Goal: Answer question/provide support

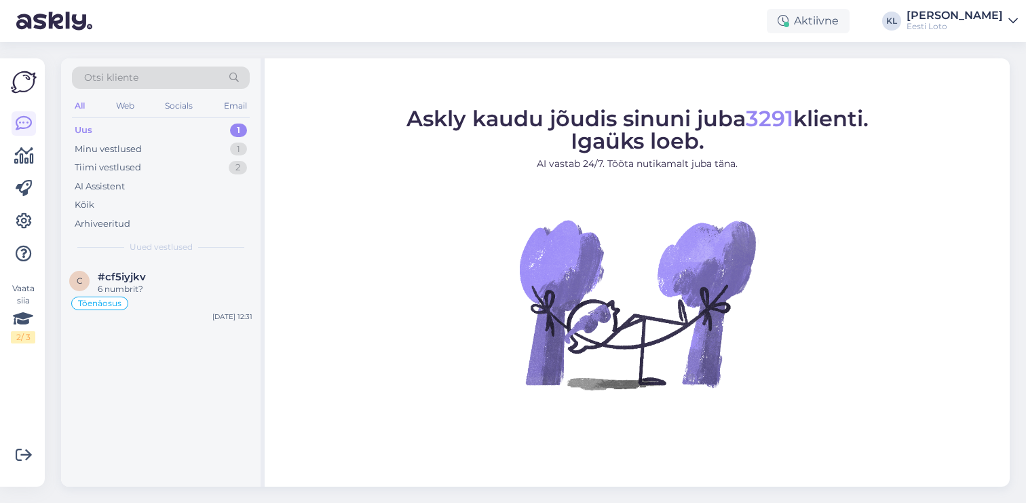
click at [132, 131] on div "Uus 1" at bounding box center [161, 130] width 178 height 19
click at [126, 273] on span "#cf5iyjkv" at bounding box center [122, 277] width 48 height 12
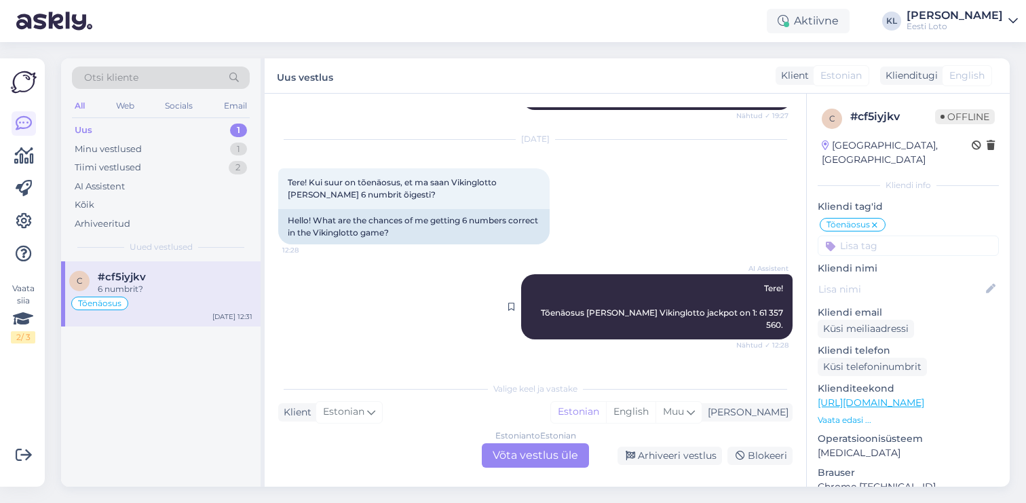
scroll to position [790, 0]
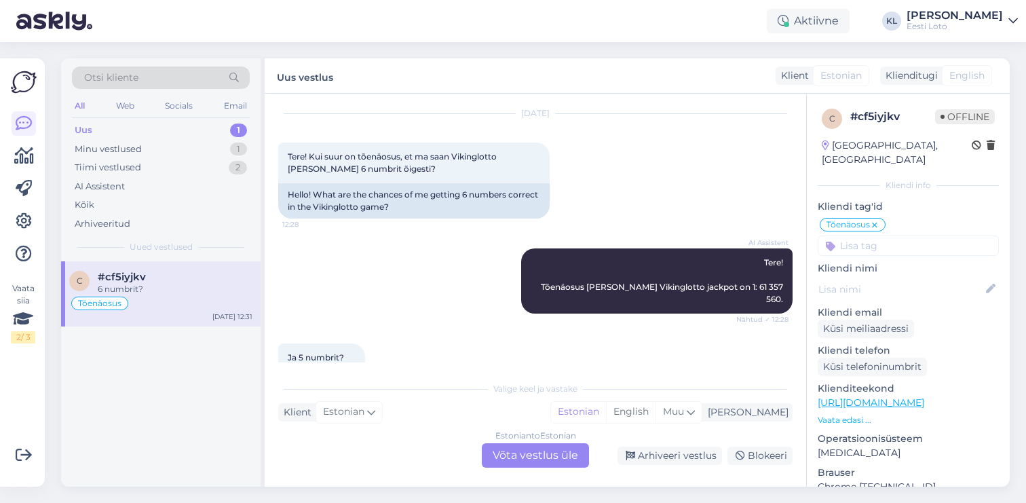
click at [513, 450] on div "Estonian to Estonian Võta vestlus üle" at bounding box center [535, 455] width 107 height 24
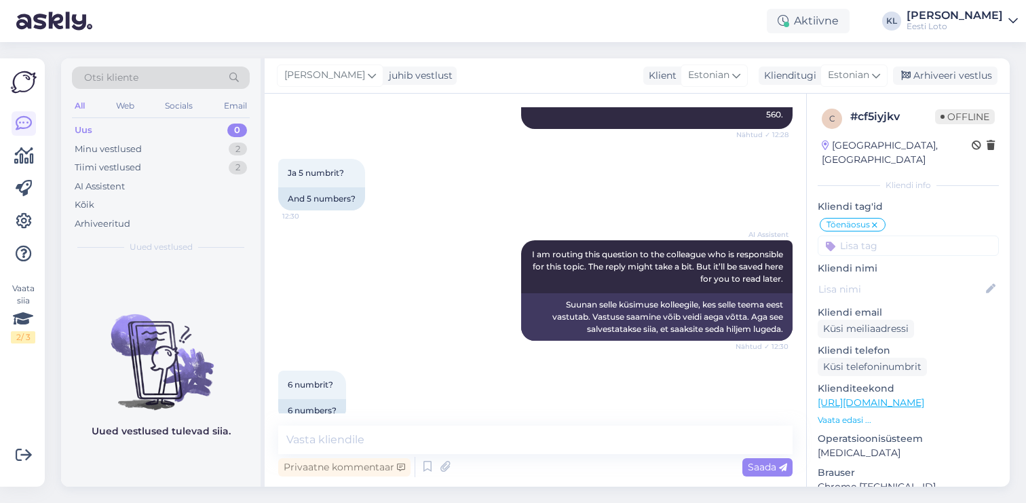
scroll to position [973, 0]
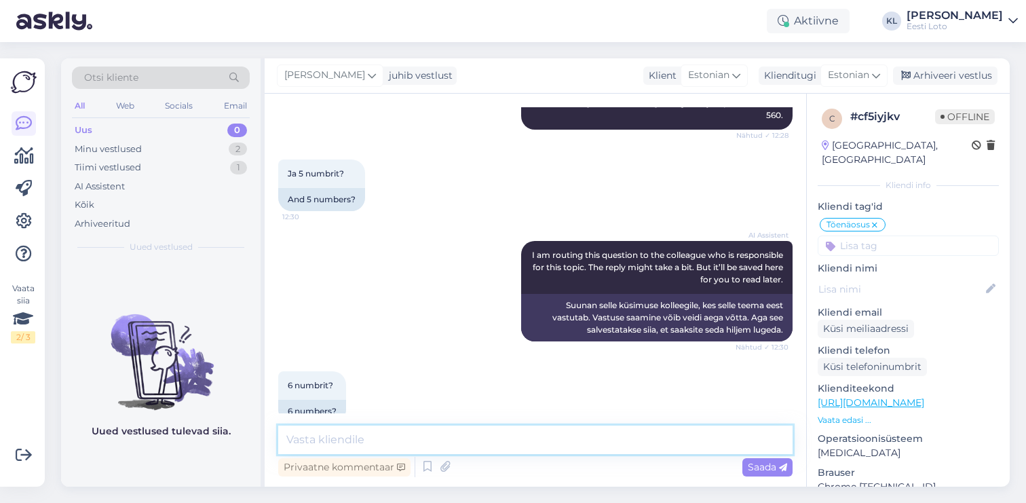
click at [442, 439] on textarea at bounding box center [535, 439] width 514 height 28
paste textarea "1 in 60,870"
click at [460, 442] on textarea "Tõenäosus tabada 5 palli on 1 in 60,870" at bounding box center [535, 439] width 514 height 28
click at [463, 441] on textarea "Tõenäosus tabada 5 palli on 1: 60,870" at bounding box center [535, 439] width 514 height 28
click at [503, 442] on textarea "Tõenäosus tabada 5 palli on 1: 60 870" at bounding box center [535, 439] width 514 height 28
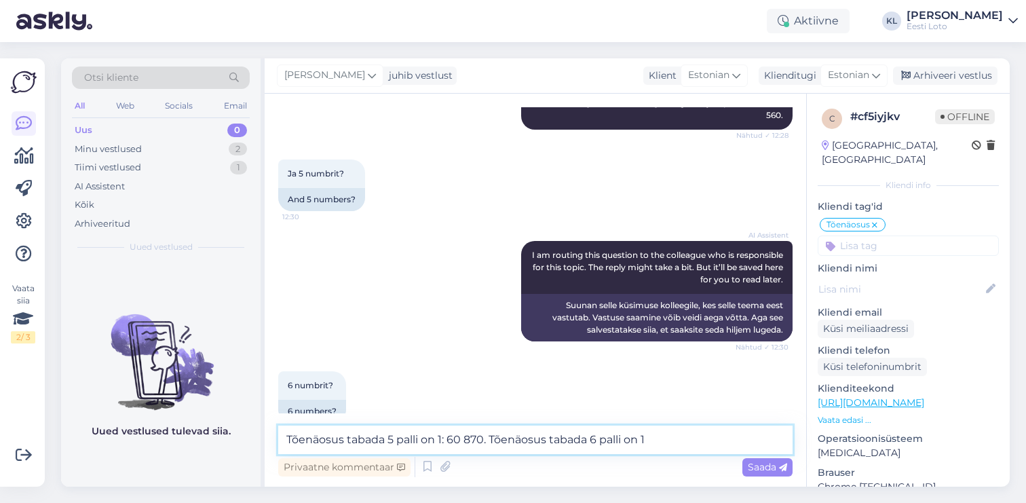
paste textarea "1 in 15,339,390"
click at [649, 437] on textarea "Tõenäosus tabada 5 palli on 1: 60 870. Tõenäosus tabada 6 palli on 1 1 in 15,33…" at bounding box center [535, 439] width 514 height 28
click at [663, 437] on textarea "Tõenäosus tabada 5 palli on 1: 60 870. Tõenäosus tabada 6 palli on 1 in 15,339,…" at bounding box center [535, 439] width 514 height 28
click at [663, 443] on textarea "Tõenäosus tabada 5 palli on 1: 60 870. Tõenäosus tabada 6 palli on 1: 15,339,390" at bounding box center [535, 439] width 514 height 28
click at [685, 441] on textarea "Tõenäosus tabada 5 palli on 1: 60 870. Tõenäosus tabada 6 palli on 1: 15 339,390" at bounding box center [535, 439] width 514 height 28
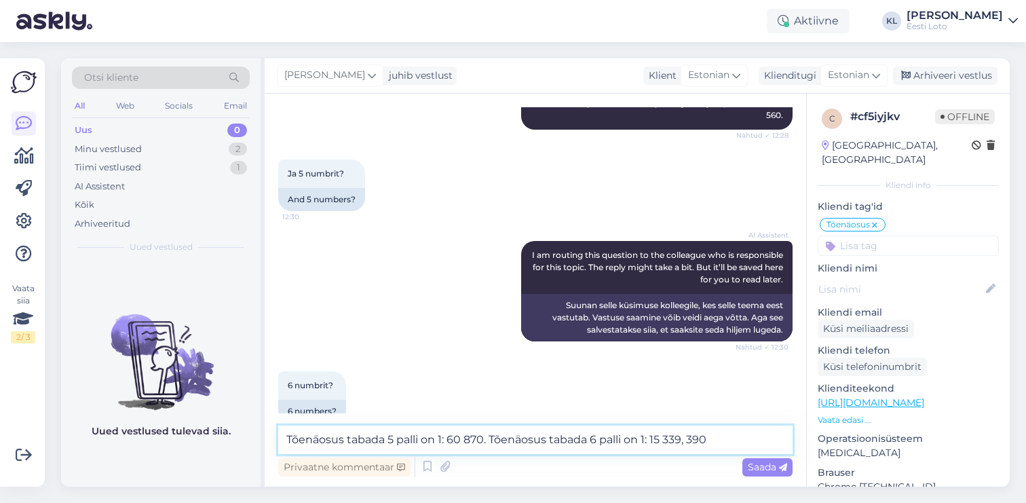
click at [688, 444] on textarea "Tõenäosus tabada 5 palli on 1: 60 870. Tõenäosus tabada 6 palli on 1: 15 339, 3…" at bounding box center [535, 439] width 514 height 28
click at [735, 440] on textarea "Tõenäosus tabada 5 palli on 1: 60 870. Tõenäosus tabada 6 palli on 1: 15 339 390" at bounding box center [535, 439] width 514 height 28
type textarea "Tõenäosus tabada 5 palli on 1: 60 870. Tõenäosus tabada 6 palli on 1: 15 339 39…"
click at [773, 462] on span "Saada" at bounding box center [766, 467] width 39 height 12
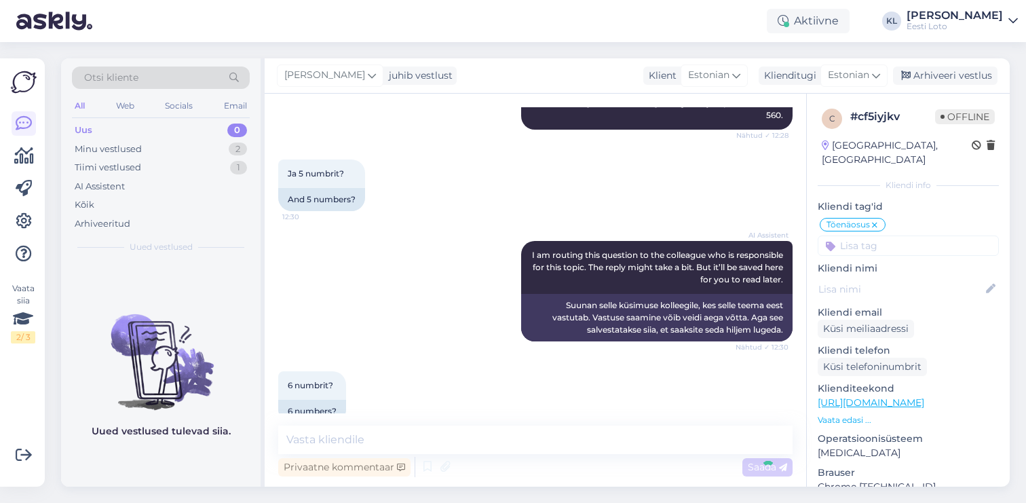
scroll to position [1044, 0]
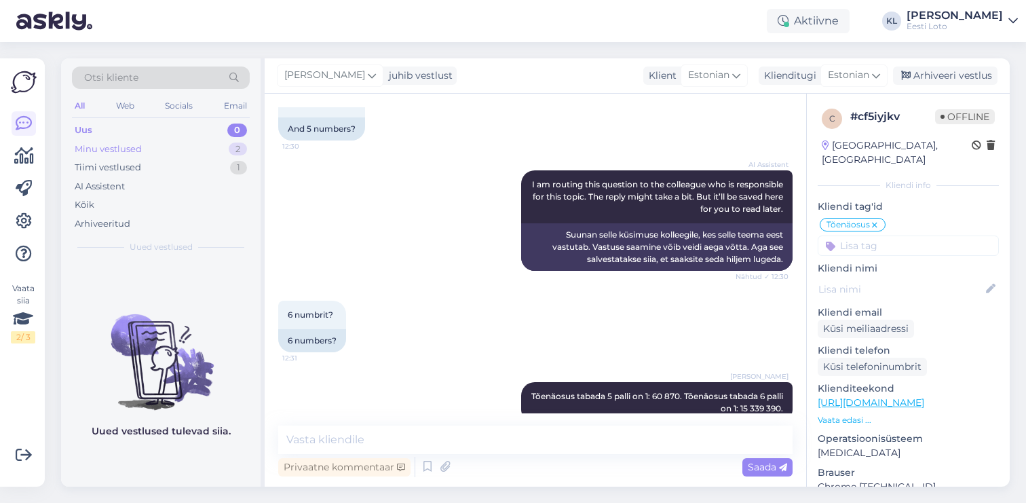
click at [160, 145] on div "Minu vestlused 2" at bounding box center [161, 149] width 178 height 19
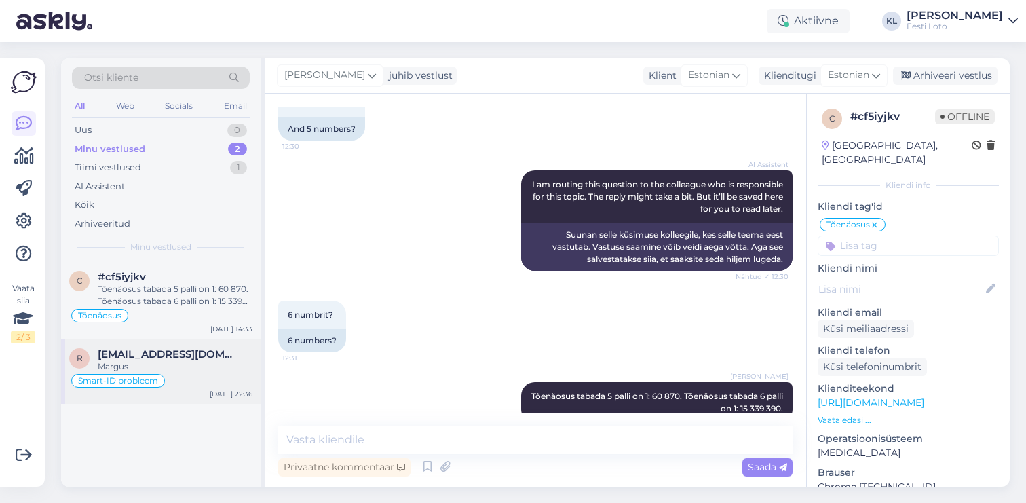
click at [172, 366] on div "Margus" at bounding box center [175, 366] width 155 height 12
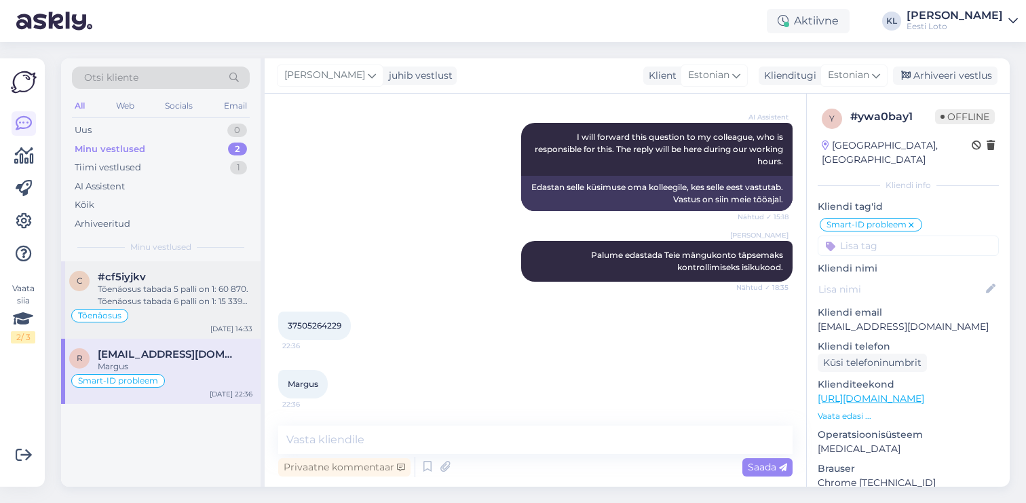
click at [146, 285] on div "Tõenäosus tabada 5 palli on 1: 60 870. Tõenäosus tabada 6 palli on 1: 15 339 39…" at bounding box center [175, 295] width 155 height 24
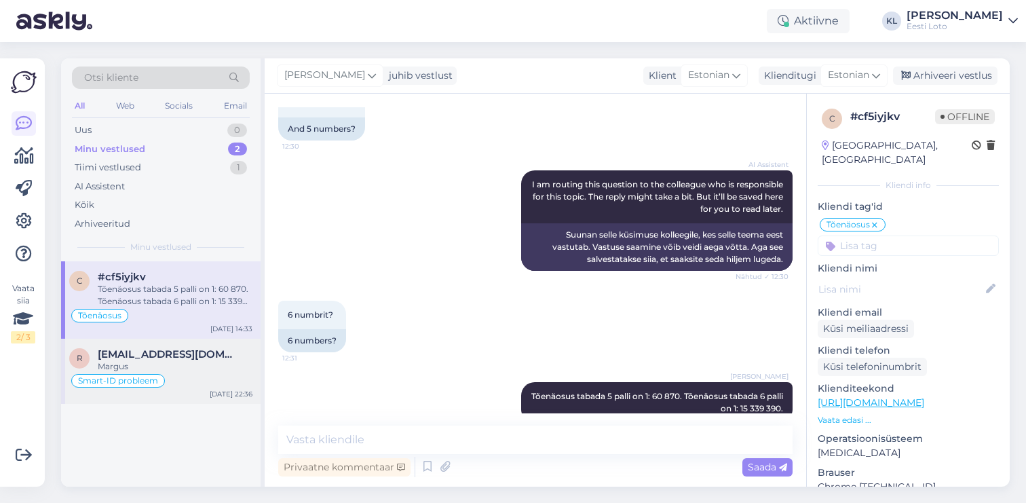
click at [160, 381] on div "Smart-ID probleem" at bounding box center [118, 381] width 94 height 14
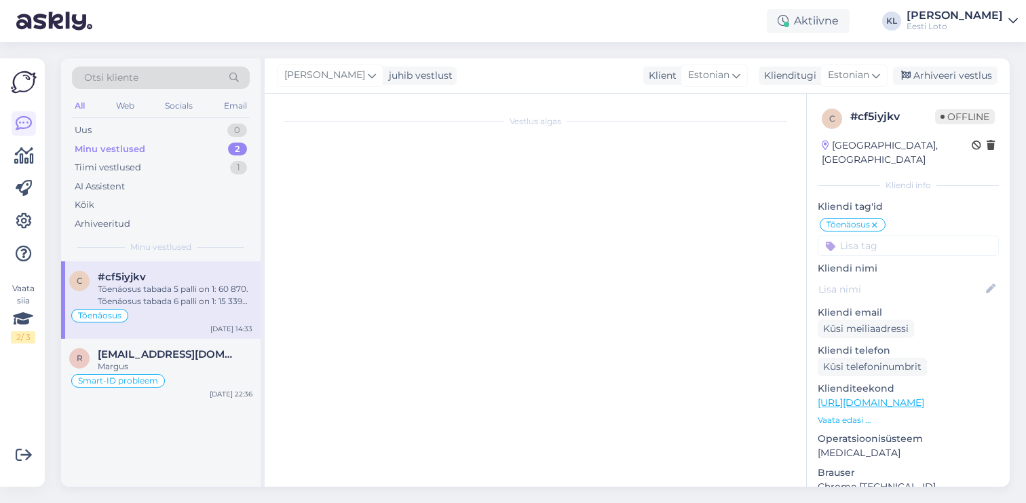
scroll to position [649, 0]
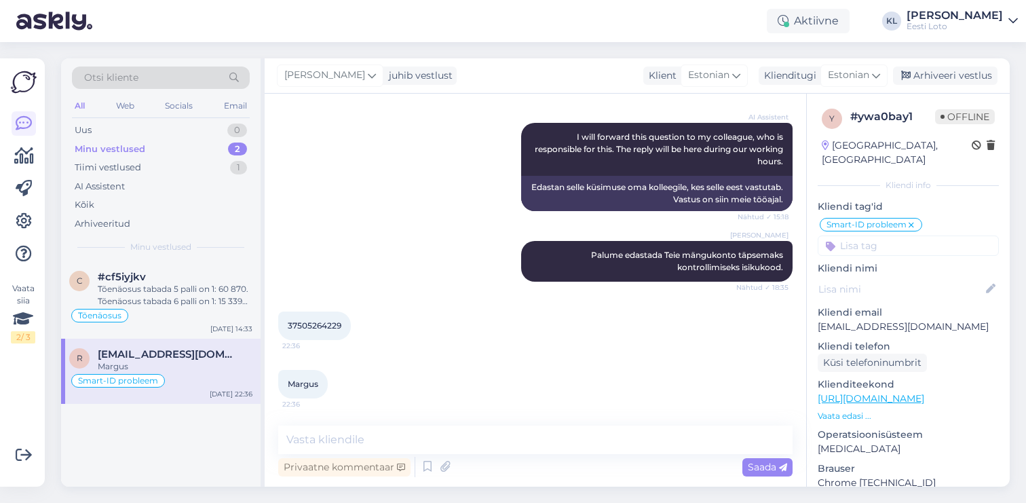
click at [317, 324] on span "37505264229" at bounding box center [315, 325] width 54 height 10
copy div "37505264229 22:36"
click at [414, 429] on textarea at bounding box center [535, 439] width 514 height 28
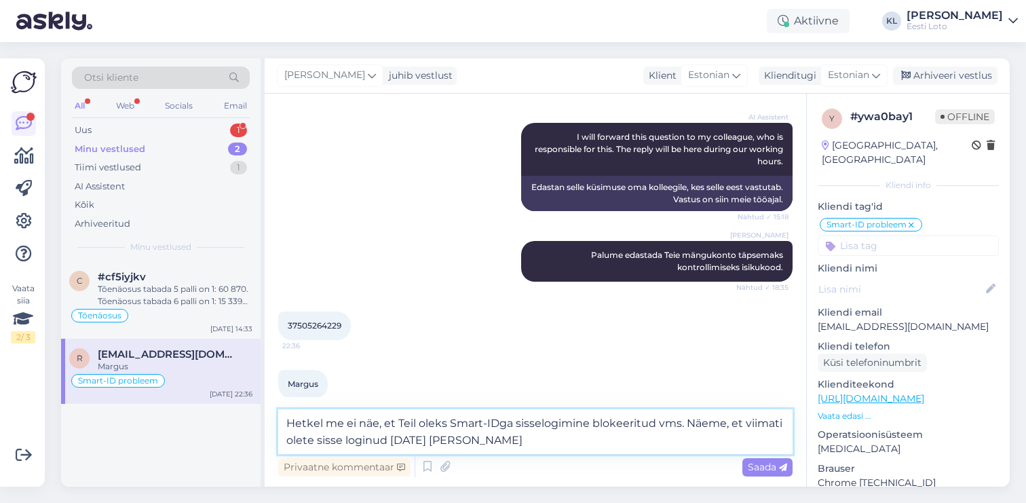
click at [399, 440] on textarea "Hetkel me ei näe, et Teil oleks Smart-IDga sisselogimine blokeeritud vms. Näeme…" at bounding box center [535, 431] width 514 height 45
click at [486, 439] on textarea "Hetkel me ei näe, et Teil oleks Smart-IDga sisselogimine blokeeritud vms. Näeme…" at bounding box center [535, 431] width 514 height 45
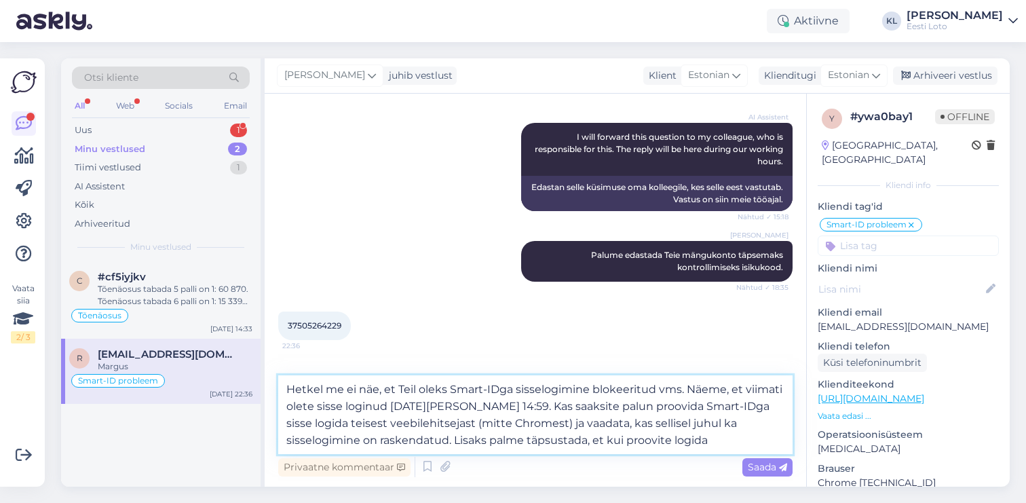
click at [410, 438] on textarea "Hetkel me ei näe, et Teil oleks Smart-IDga sisselogimine blokeeritud vms. Näeme…" at bounding box center [535, 414] width 514 height 79
click at [663, 445] on textarea "Hetkel me ei näe, et Teil oleks Smart-IDga sisselogimine blokeeritud vms. Näeme…" at bounding box center [535, 414] width 514 height 79
click at [429, 440] on textarea "Hetkel me ei näe, et Teil oleks Smart-IDga sisselogimine blokeeritud vms. Näeme…" at bounding box center [535, 414] width 514 height 79
click at [733, 438] on textarea "Hetkel me ei näe, et Teil oleks Smart-IDga sisselogimine blokeeritud vms. Näeme…" at bounding box center [535, 414] width 514 height 79
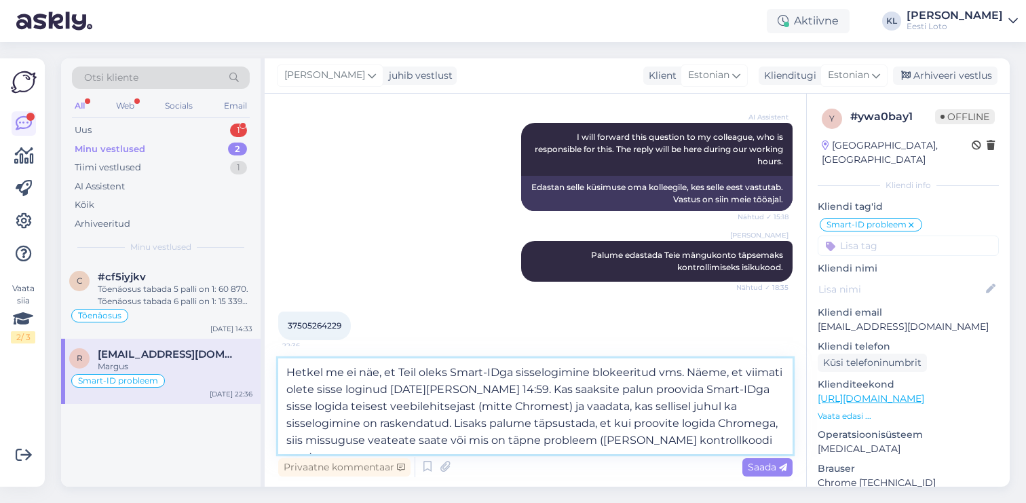
type textarea "Hetkel me ei näe, et Teil oleks Smart-IDga sisselogimine blokeeritud vms. Näeme…"
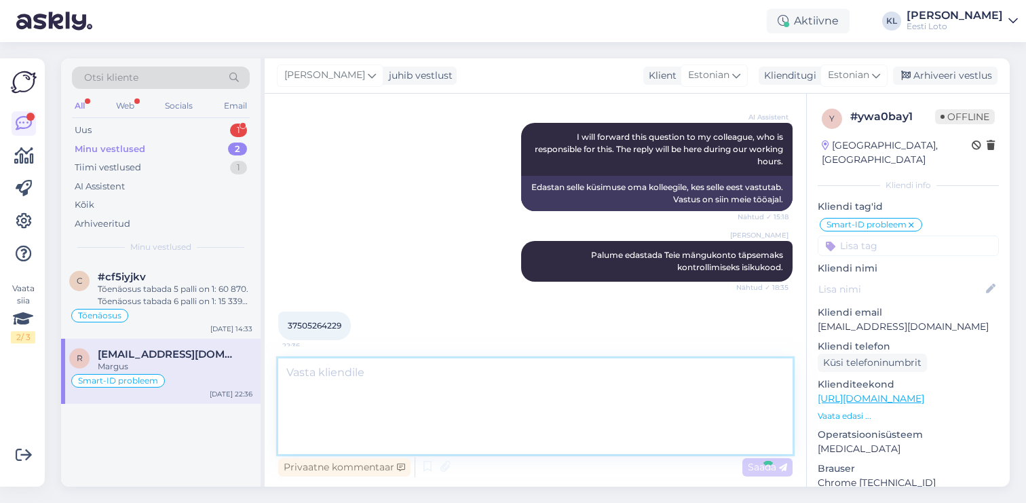
scroll to position [821, 0]
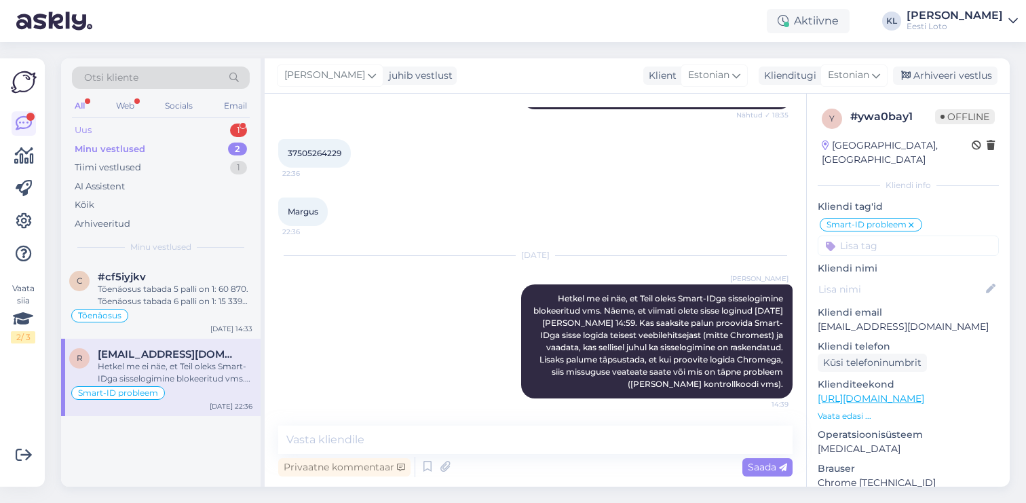
click at [187, 125] on div "Uus 1" at bounding box center [161, 130] width 178 height 19
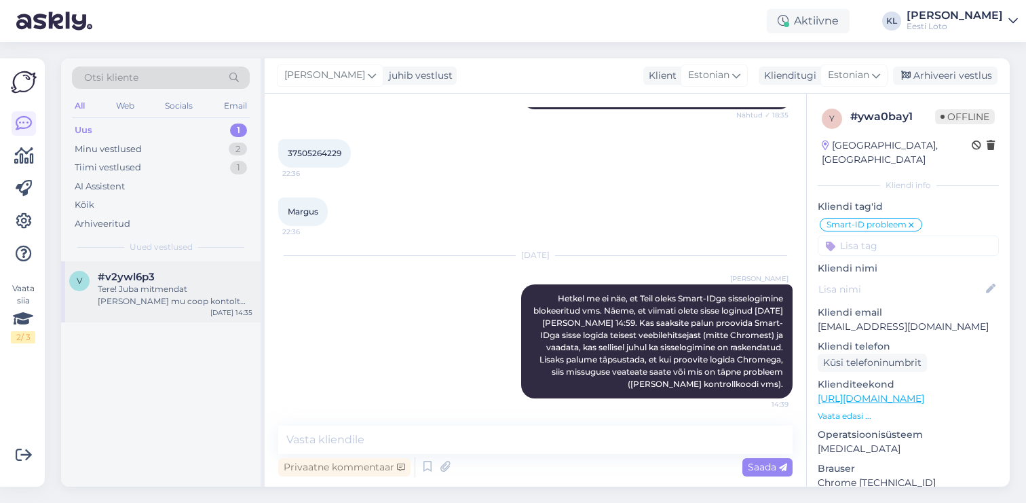
click at [167, 271] on div "#v2ywl6p3" at bounding box center [175, 277] width 155 height 12
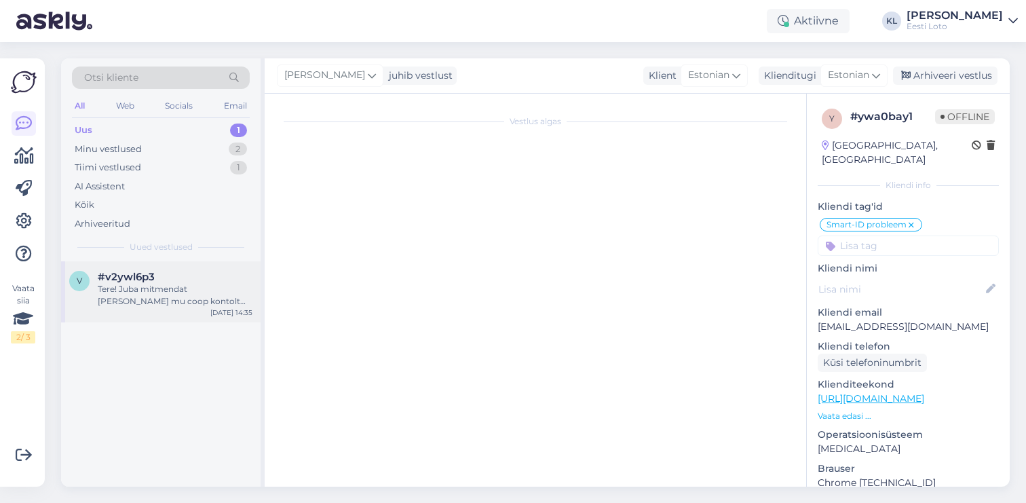
scroll to position [0, 0]
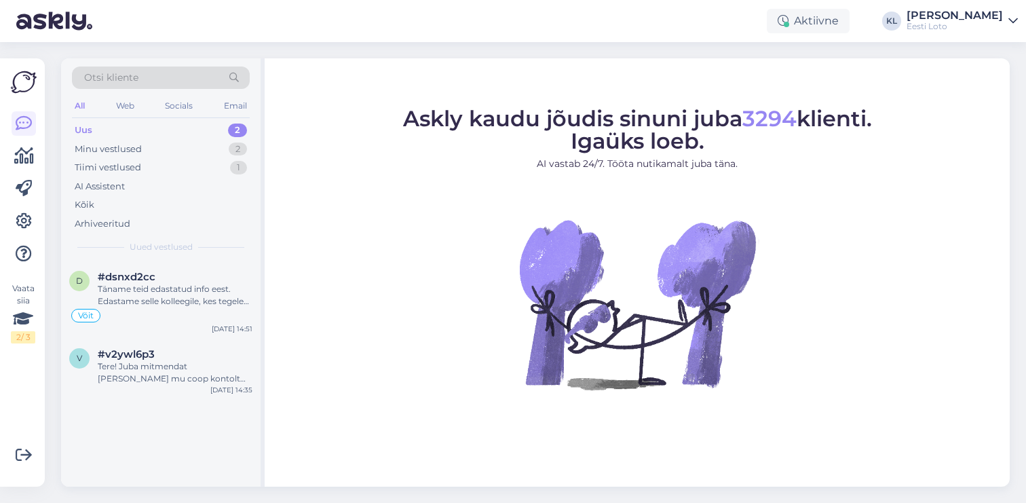
click at [168, 124] on div "Uus 2" at bounding box center [161, 130] width 178 height 19
click at [128, 311] on div "Võit" at bounding box center [160, 315] width 183 height 16
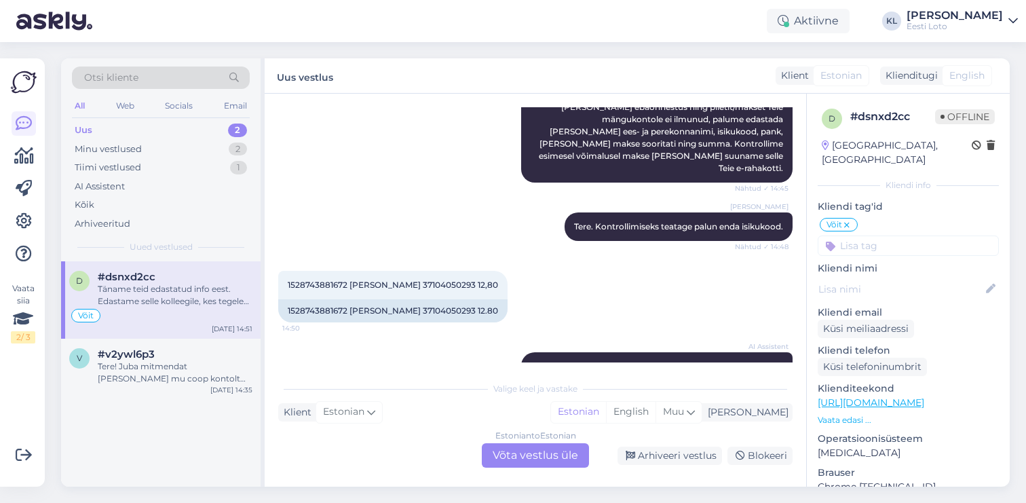
scroll to position [218, 0]
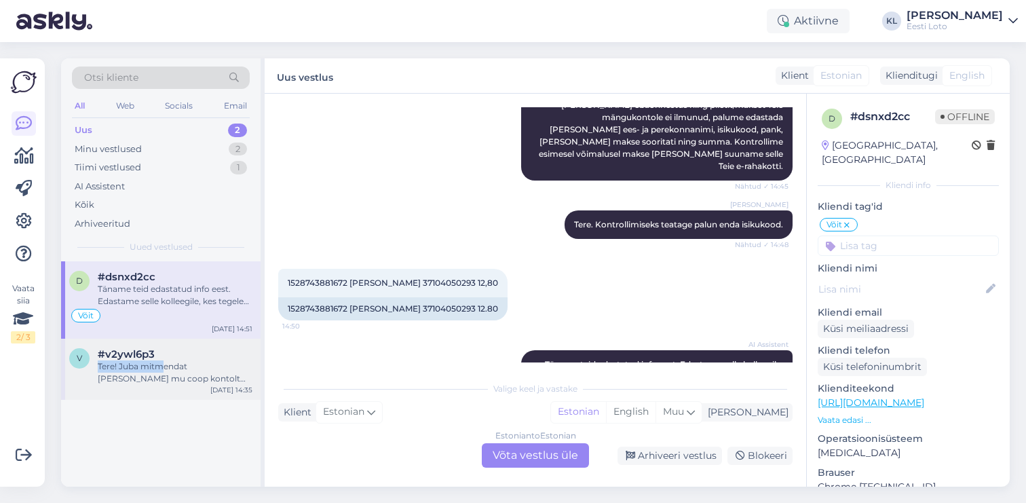
click at [165, 358] on div "#v2ywl6p3 Tere! Juba mitmendat korda läheb mu coop kontolt topelt raha. Kandsin…" at bounding box center [175, 366] width 155 height 37
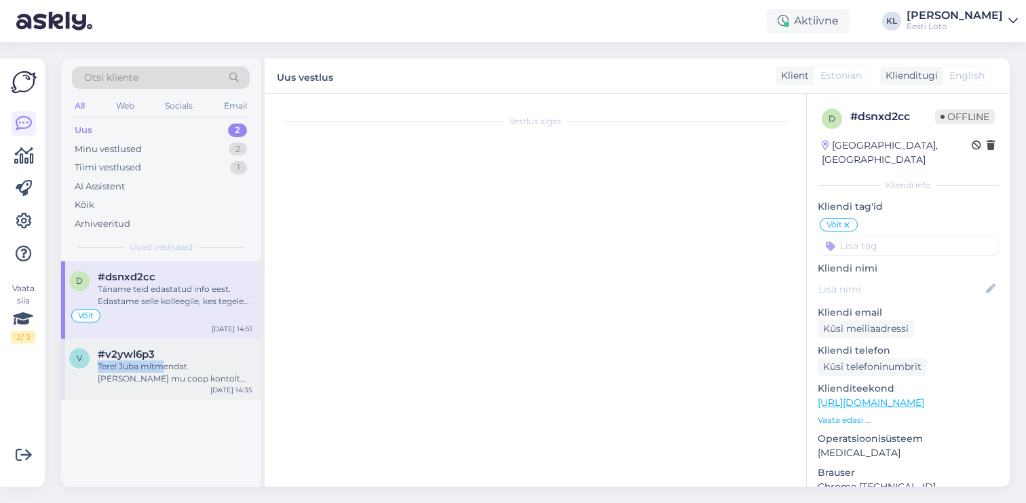
scroll to position [0, 0]
